Goal: Task Accomplishment & Management: Complete application form

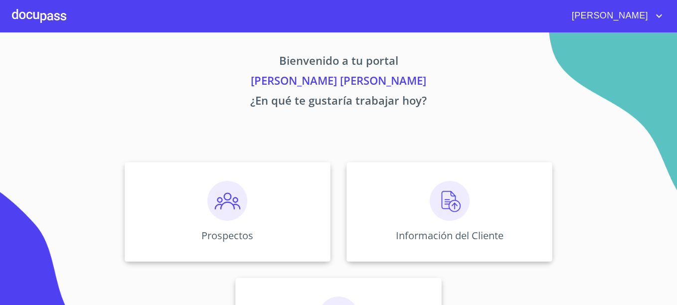
click at [639, 15] on span "[PERSON_NAME]" at bounding box center [608, 16] width 89 height 16
click at [646, 28] on li "Salir" at bounding box center [649, 21] width 32 height 18
click at [266, 216] on div "Prospectos" at bounding box center [228, 212] width 206 height 100
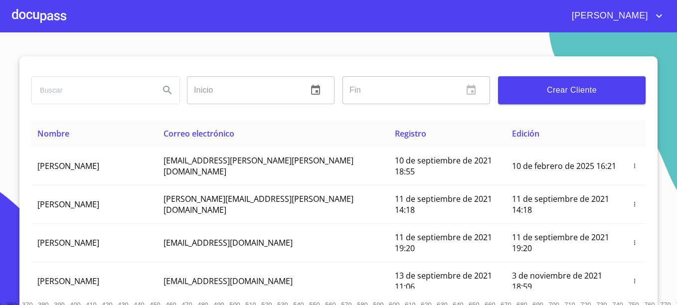
click at [543, 91] on span "Crear Cliente" at bounding box center [572, 90] width 132 height 14
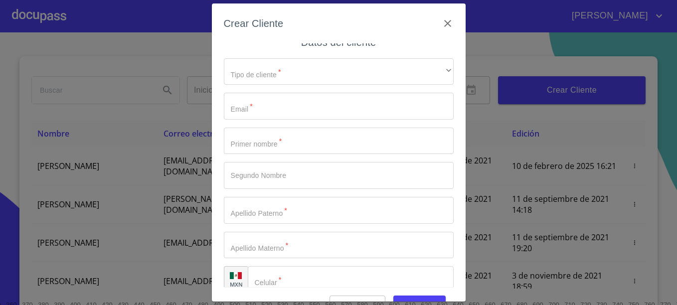
scroll to position [23, 0]
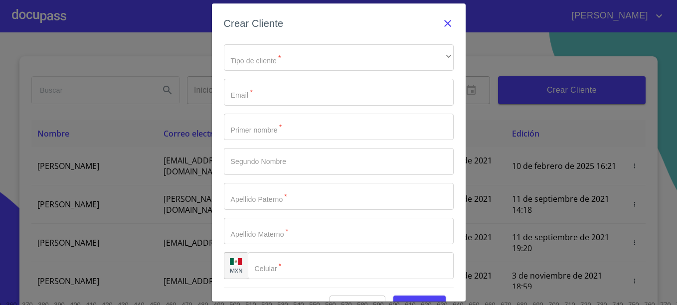
click at [444, 26] on icon "button" at bounding box center [447, 23] width 7 height 7
